Goal: Task Accomplishment & Management: Manage account settings

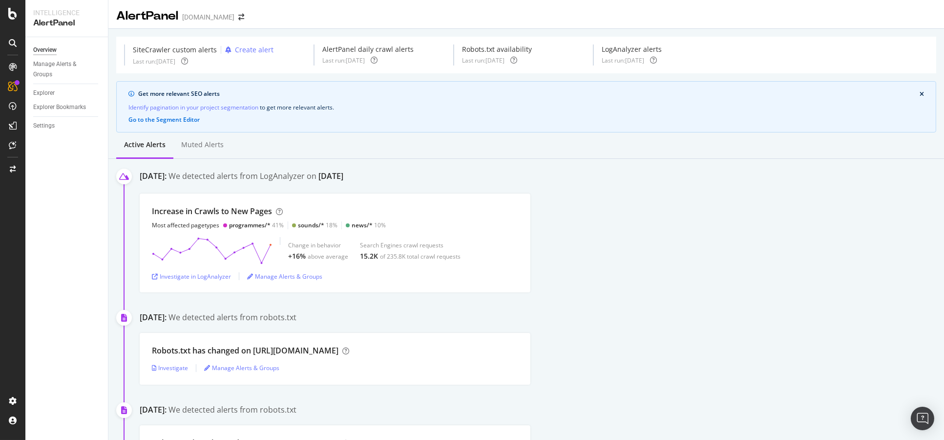
scroll to position [868, 0]
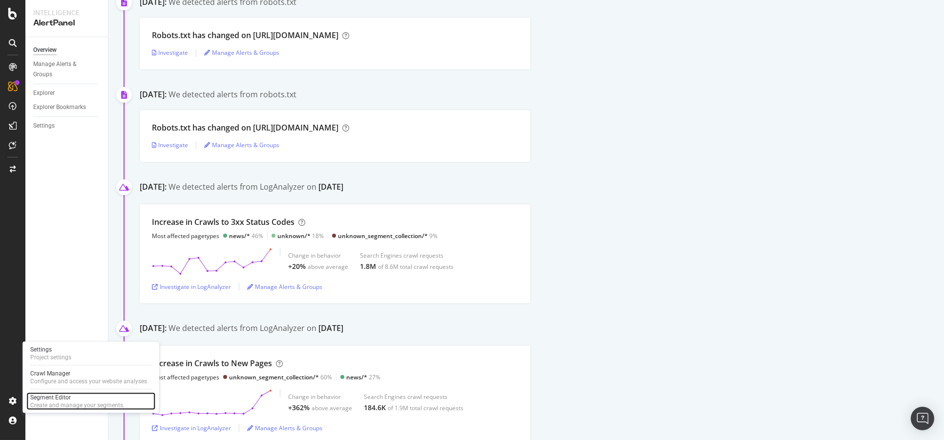
drag, startPoint x: 60, startPoint y: 404, endPoint x: 61, endPoint y: 388, distance: 16.1
click at [60, 404] on div "Create and manage your segments" at bounding box center [76, 405] width 93 height 8
